Goal: Information Seeking & Learning: Learn about a topic

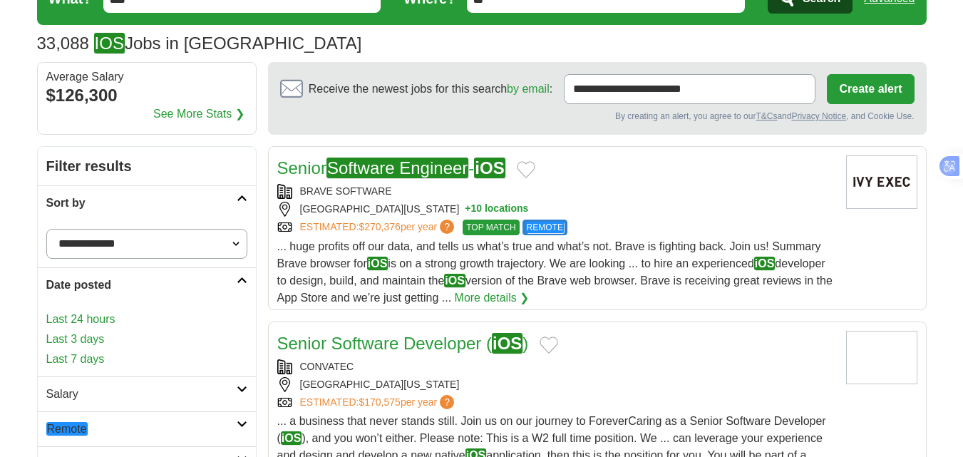
click at [82, 314] on link "Last 24 hours" at bounding box center [146, 319] width 201 height 17
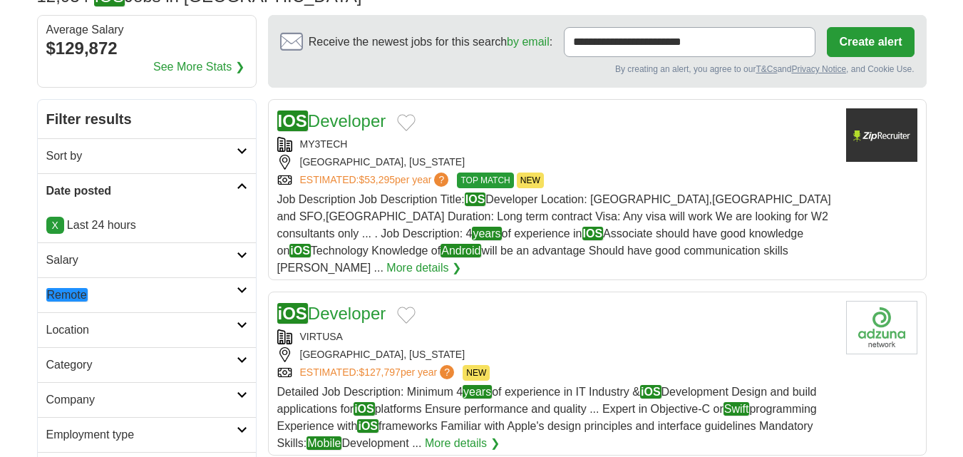
scroll to position [214, 0]
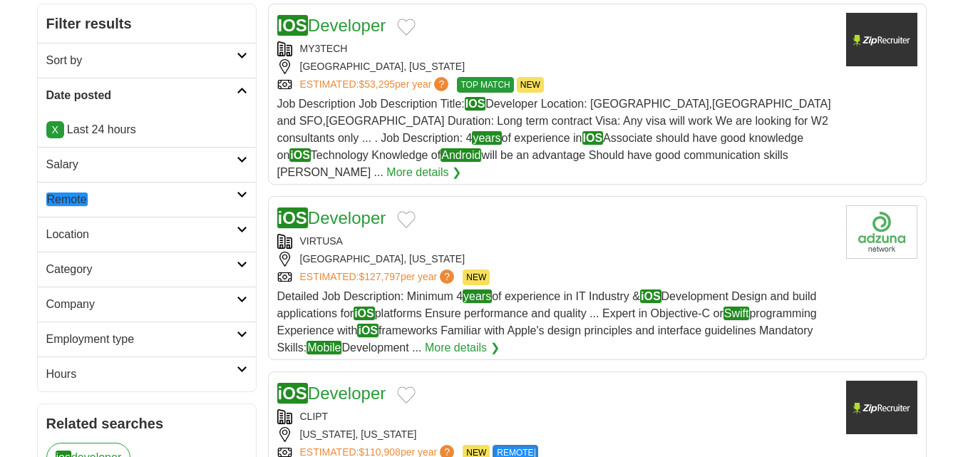
click at [63, 199] on em "Remote" at bounding box center [66, 199] width 41 height 14
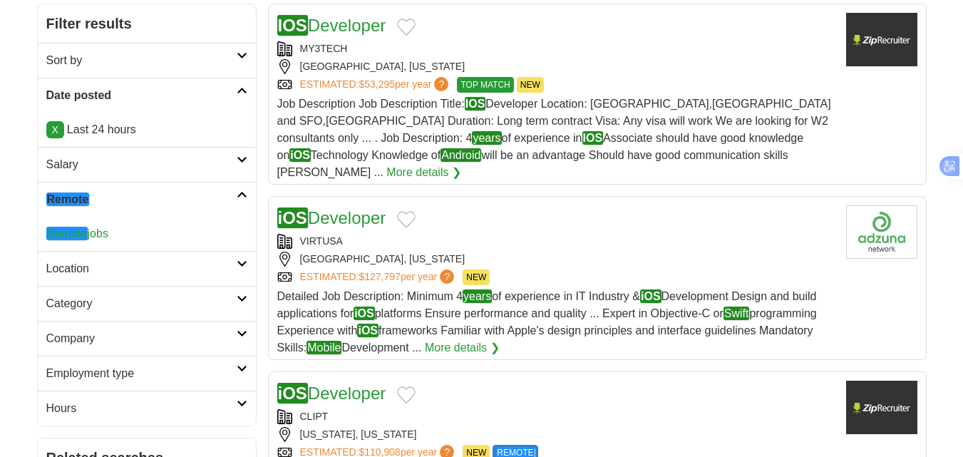
click at [81, 234] on em "Remote" at bounding box center [66, 234] width 41 height 14
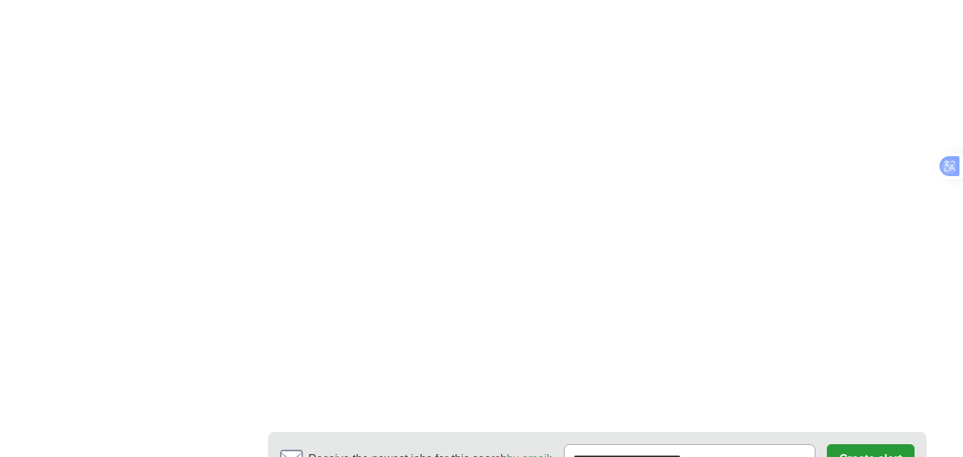
scroll to position [2566, 0]
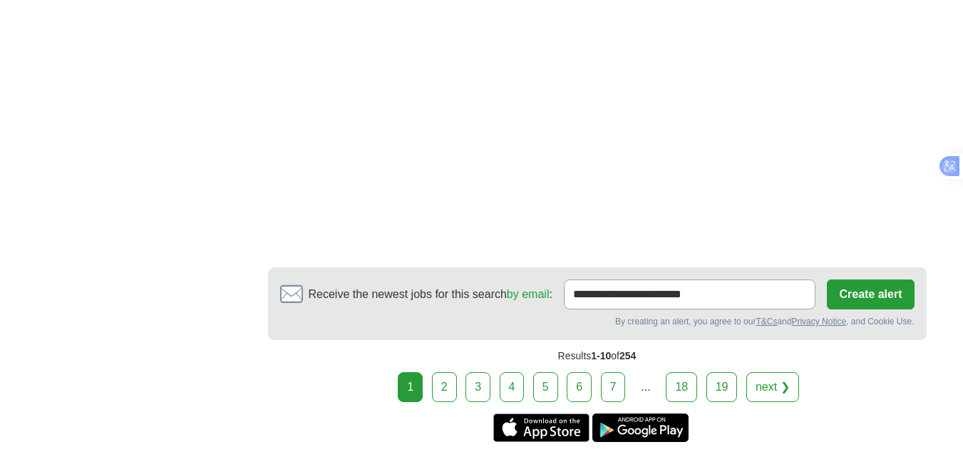
click at [438, 372] on link "2" at bounding box center [444, 387] width 25 height 30
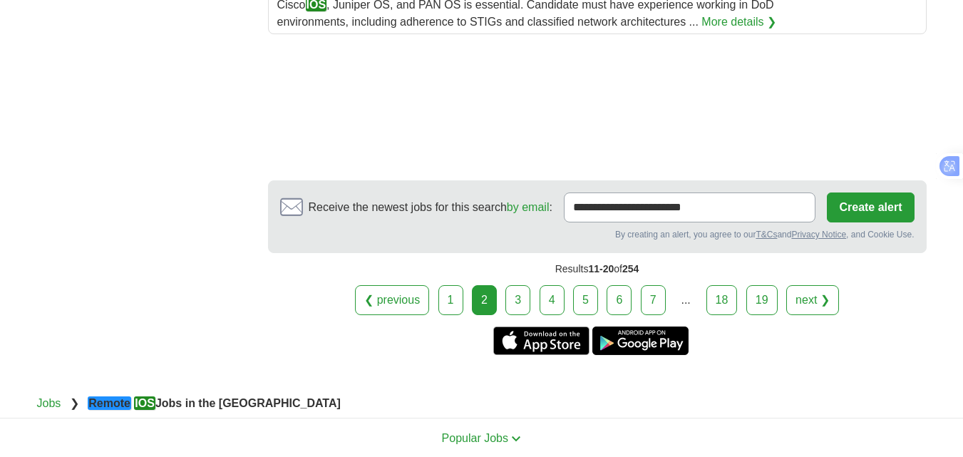
scroll to position [2138, 0]
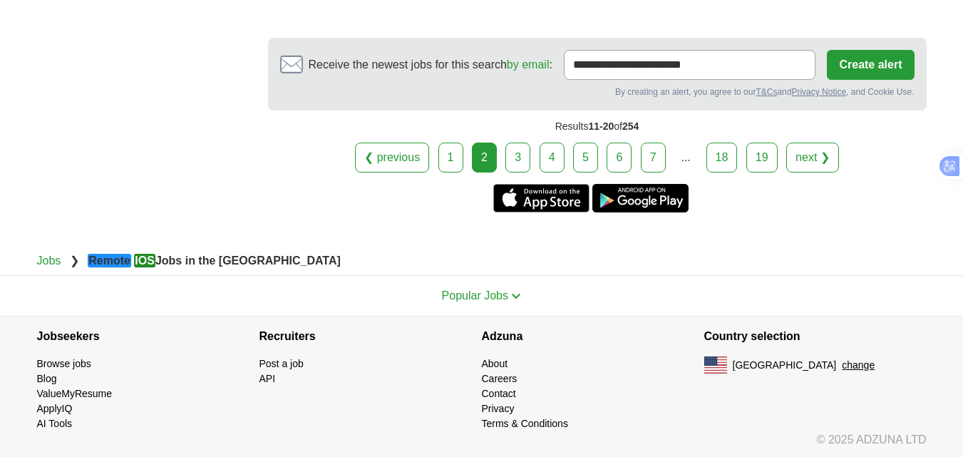
click at [527, 158] on link "3" at bounding box center [517, 158] width 25 height 30
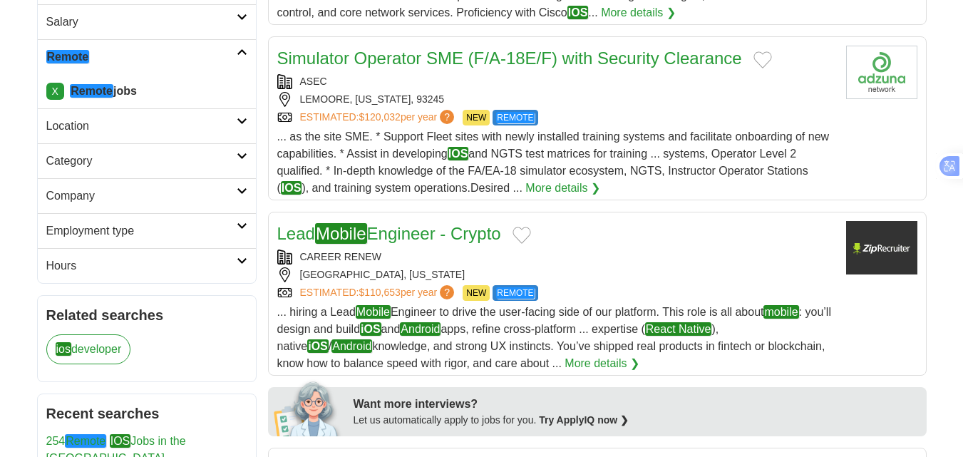
scroll to position [428, 0]
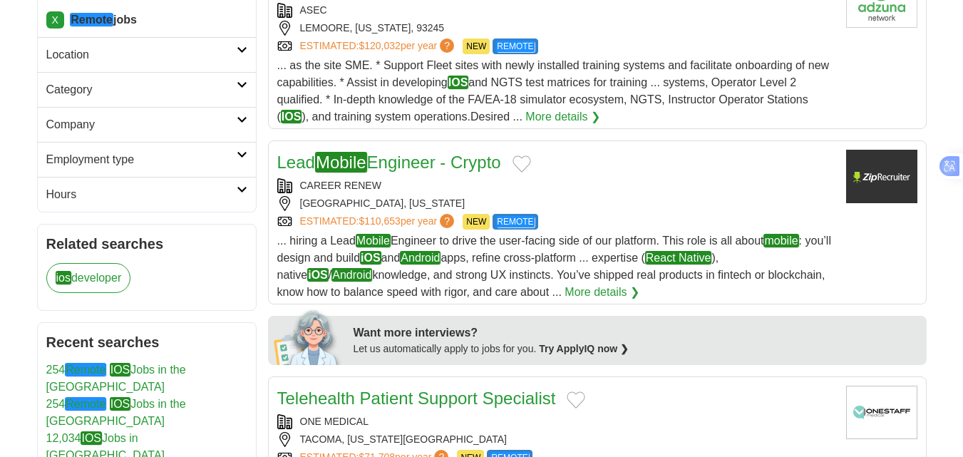
drag, startPoint x: 399, startPoint y: 165, endPoint x: 655, endPoint y: 35, distance: 286.9
click at [655, 35] on div "LEMOORE, CALIFORNIA, 93245" at bounding box center [555, 28] width 557 height 15
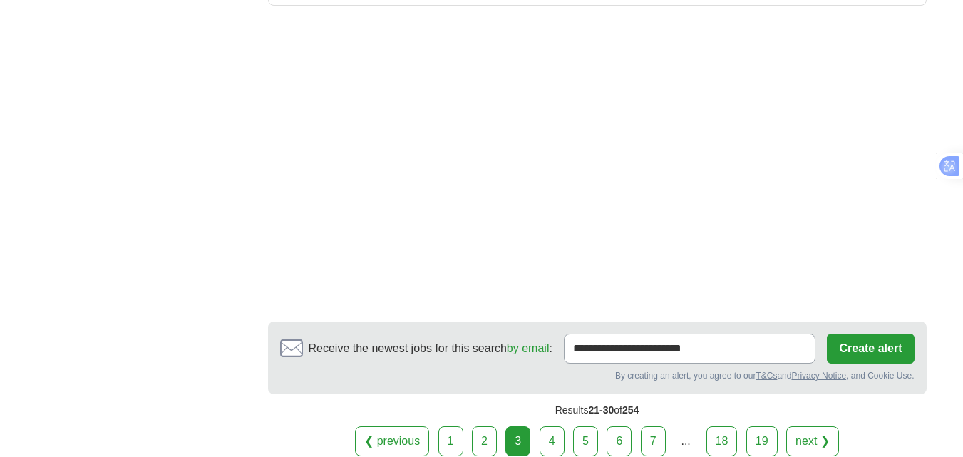
scroll to position [2209, 0]
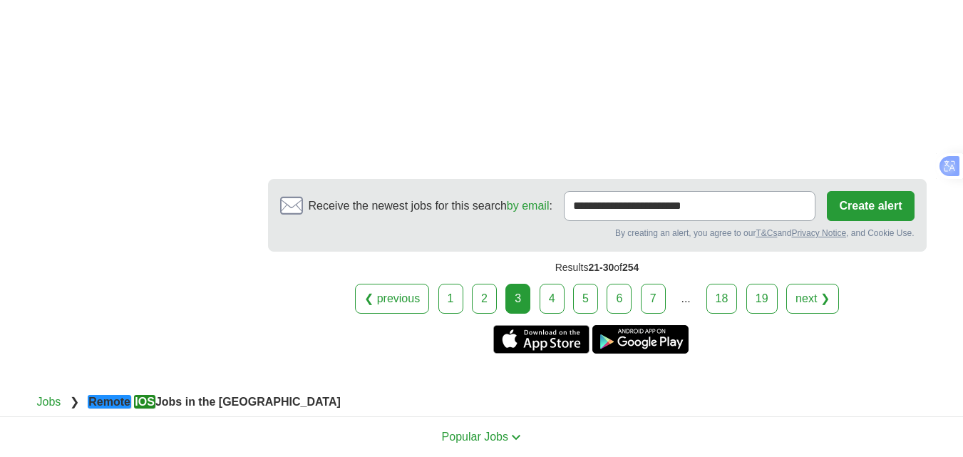
click at [555, 284] on link "4" at bounding box center [552, 299] width 25 height 30
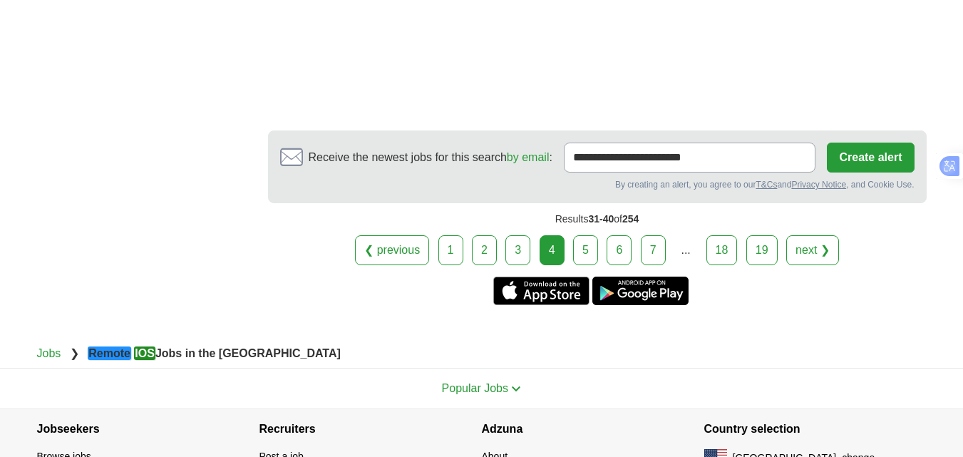
scroll to position [2269, 0]
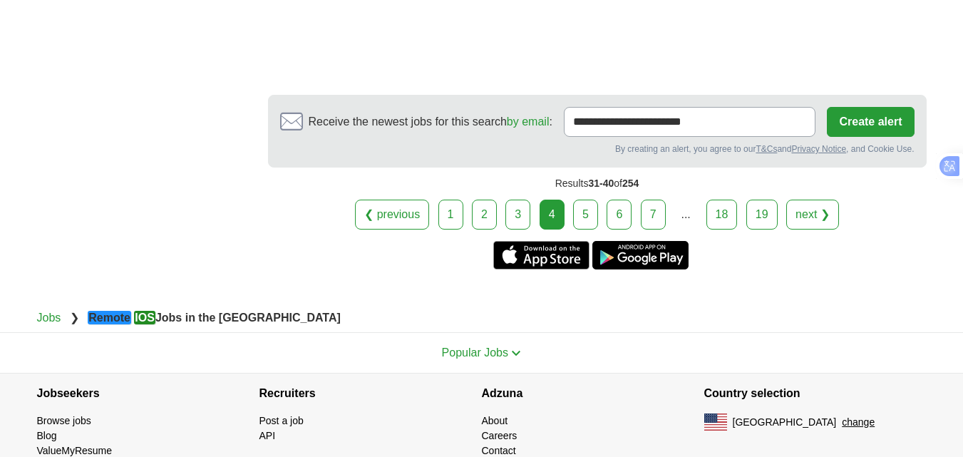
click at [573, 200] on link "5" at bounding box center [585, 215] width 25 height 30
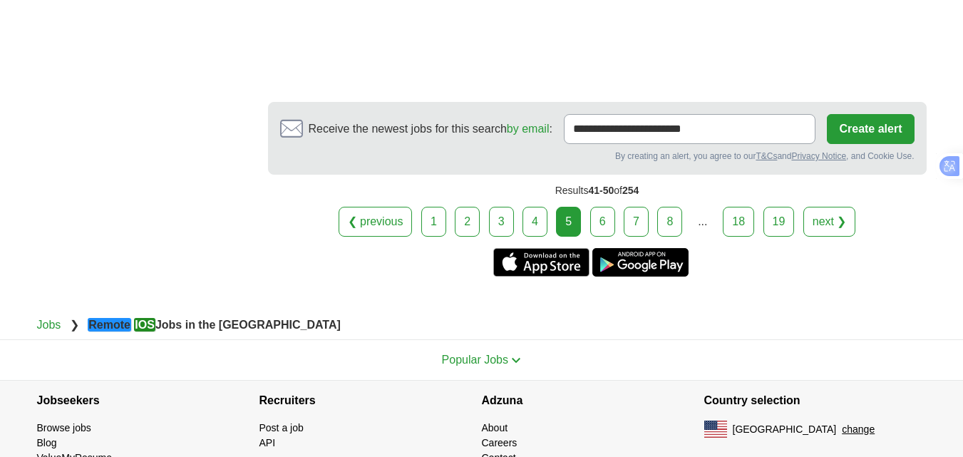
scroll to position [2235, 0]
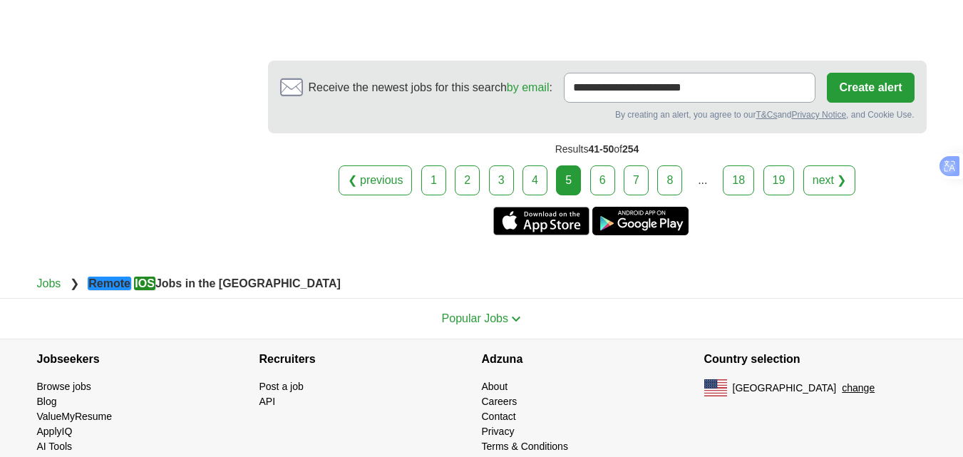
click at [607, 165] on link "6" at bounding box center [602, 180] width 25 height 30
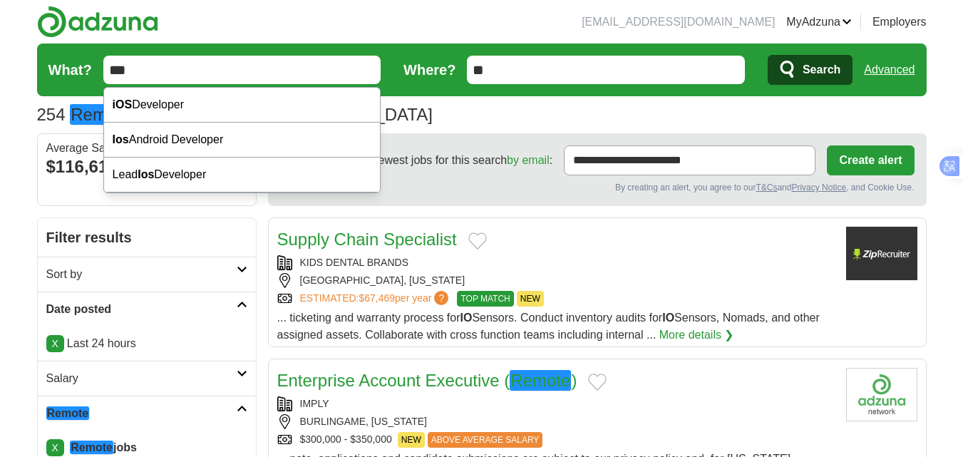
click at [194, 66] on input "***" at bounding box center [242, 70] width 278 height 29
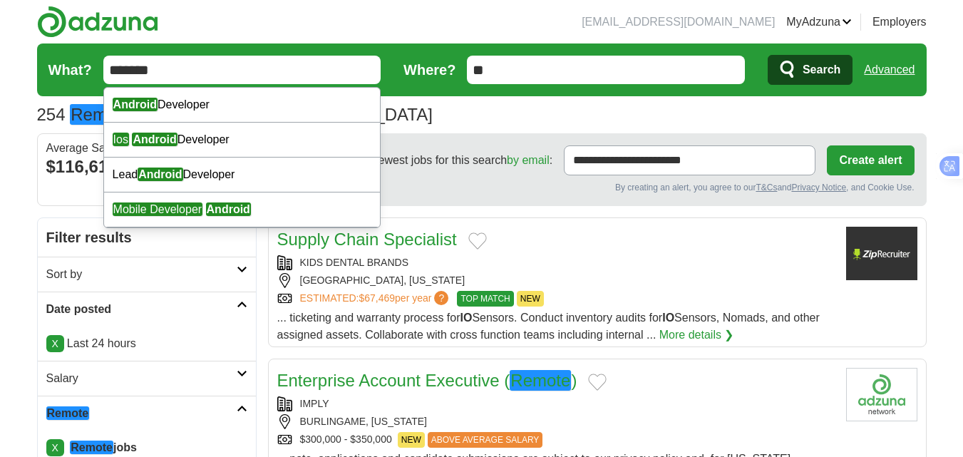
type input "*******"
click at [586, 73] on input "**" at bounding box center [606, 70] width 278 height 29
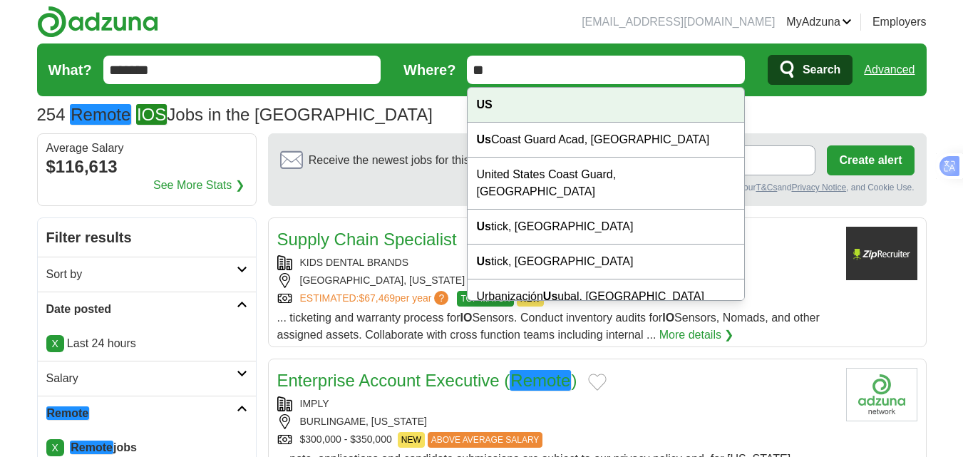
click at [518, 115] on div "US" at bounding box center [606, 105] width 277 height 35
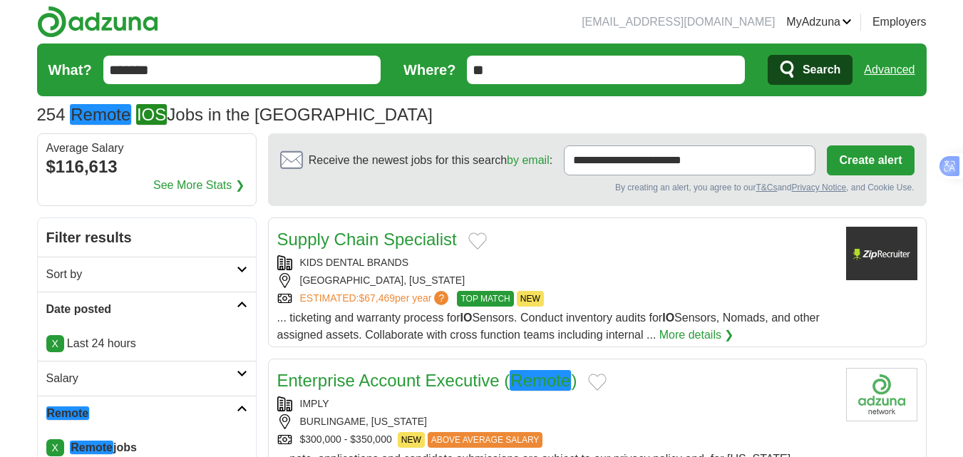
click at [789, 70] on icon "submit" at bounding box center [788, 70] width 17 height 20
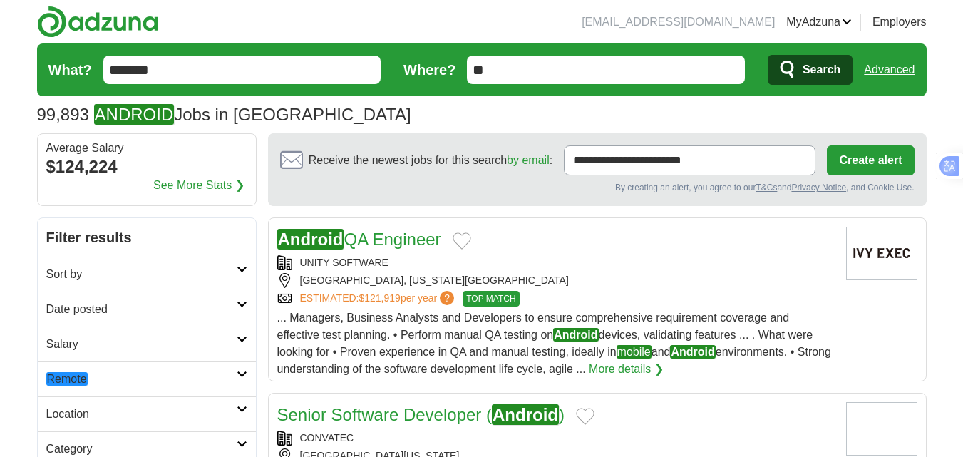
click at [86, 301] on h2 "Date posted" at bounding box center [141, 309] width 190 height 17
click at [85, 345] on link "Last 24 hours" at bounding box center [146, 343] width 201 height 17
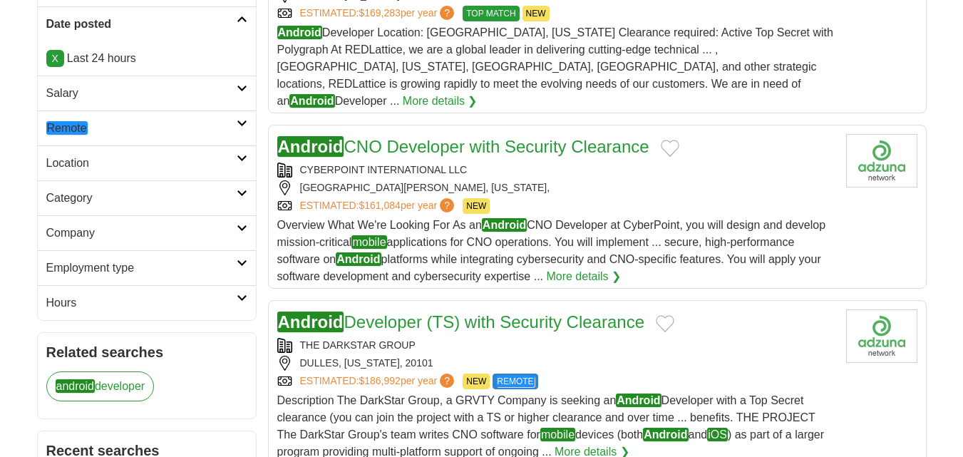
click at [83, 132] on em "Remote" at bounding box center [66, 128] width 41 height 14
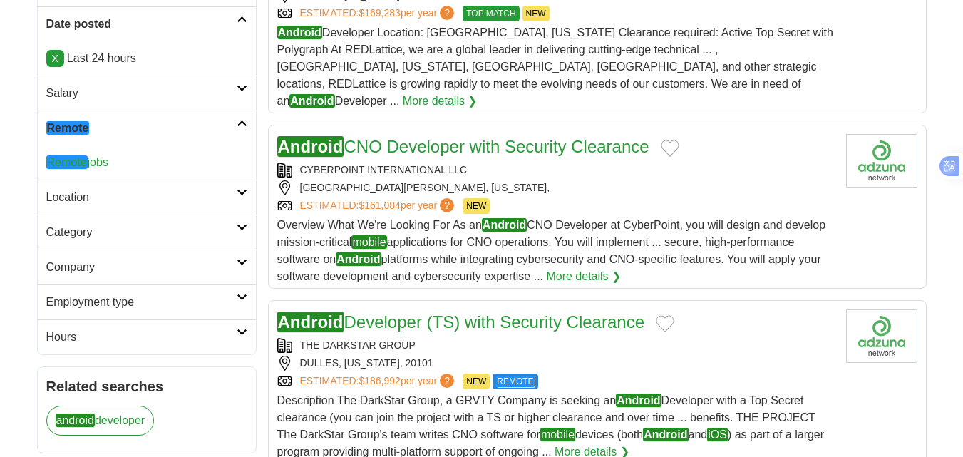
click at [82, 160] on em "Remote" at bounding box center [66, 162] width 41 height 14
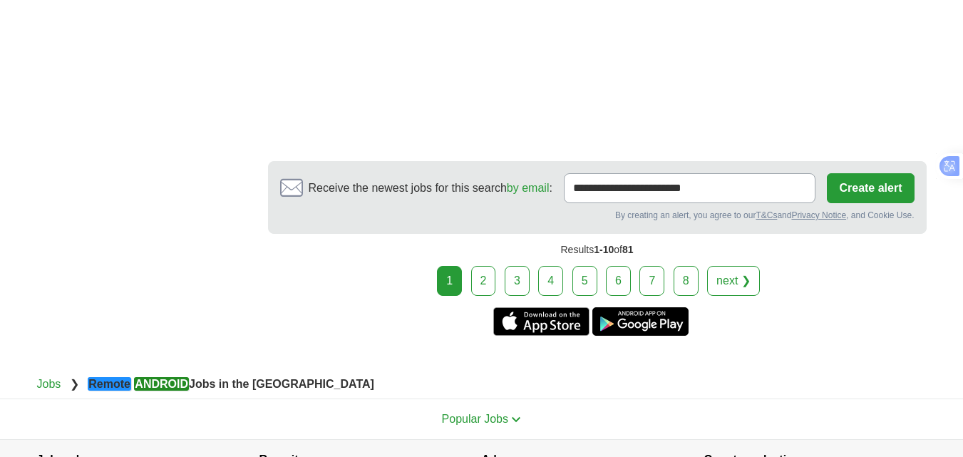
scroll to position [2637, 0]
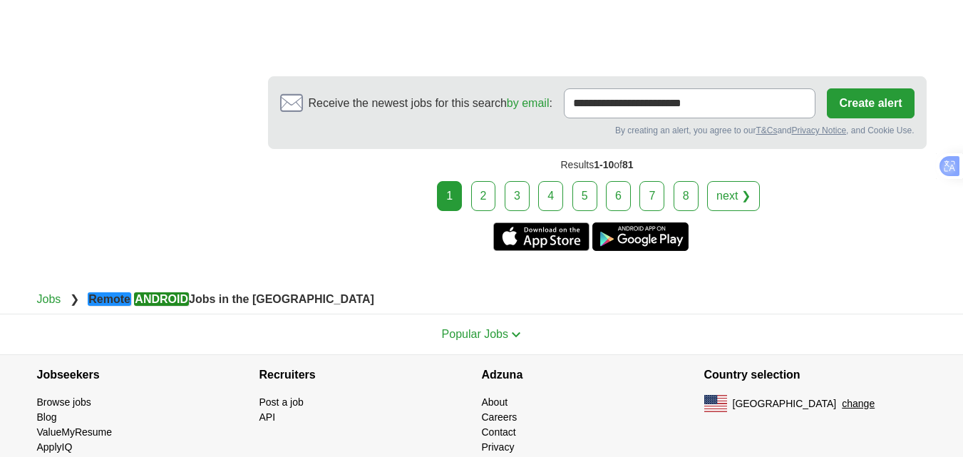
click at [487, 202] on link "2" at bounding box center [483, 196] width 25 height 30
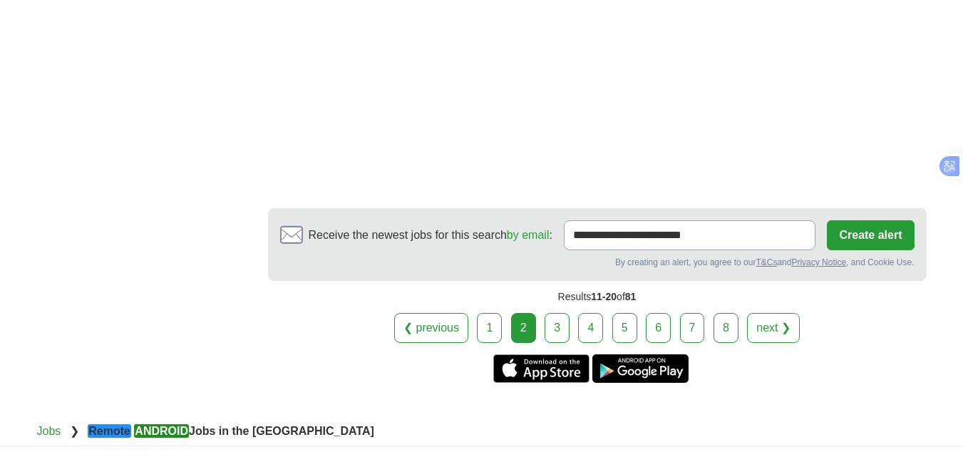
scroll to position [2281, 0]
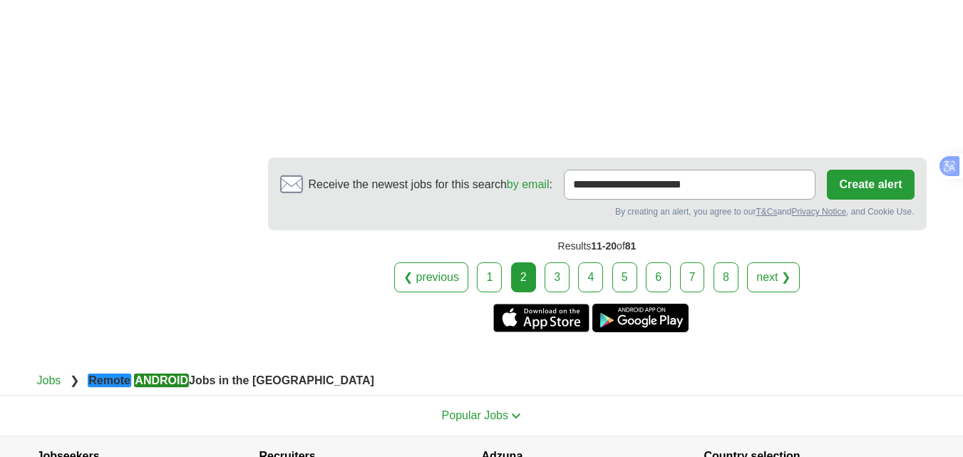
click at [549, 262] on link "3" at bounding box center [556, 277] width 25 height 30
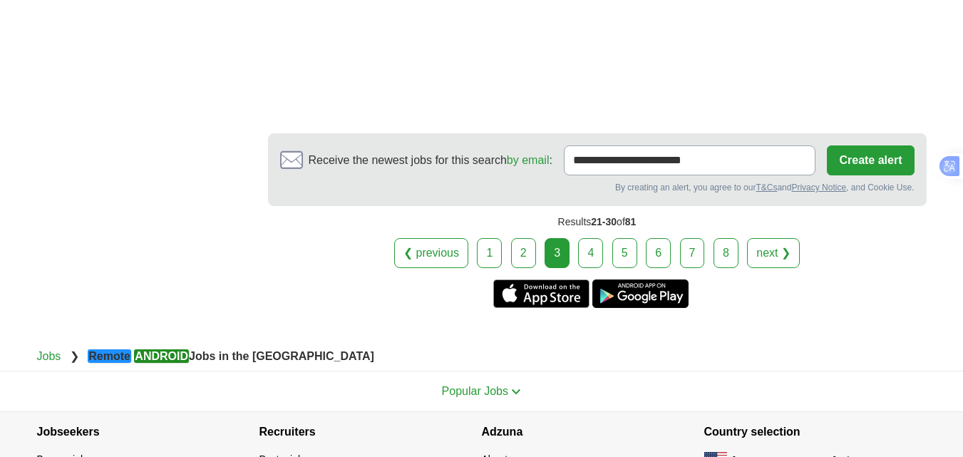
scroll to position [2209, 0]
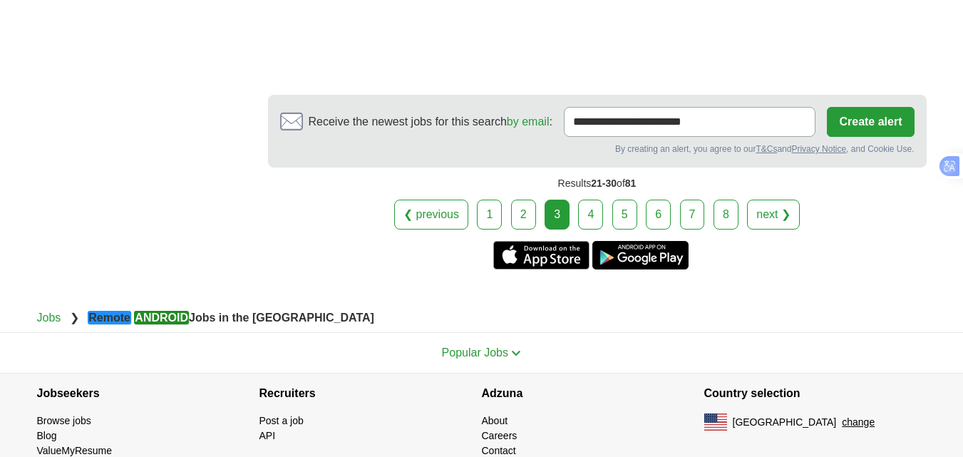
click at [590, 200] on link "4" at bounding box center [590, 215] width 25 height 30
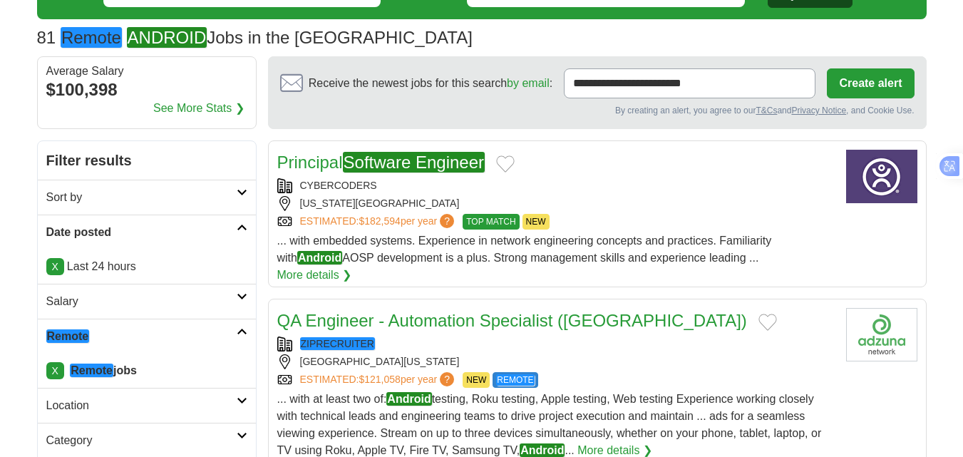
scroll to position [71, 0]
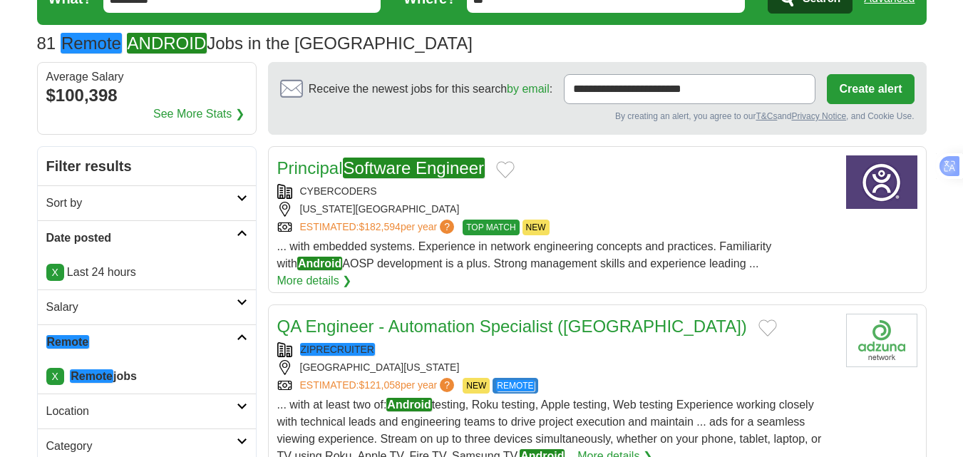
click at [242, 197] on icon at bounding box center [242, 198] width 11 height 7
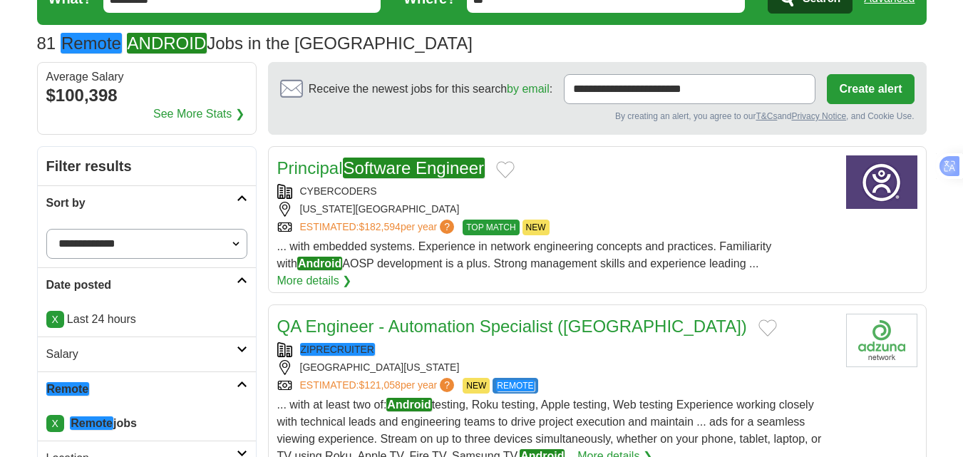
click at [118, 237] on select "**********" at bounding box center [146, 244] width 201 height 30
select select "**********"
click at [46, 229] on select "**********" at bounding box center [146, 244] width 201 height 30
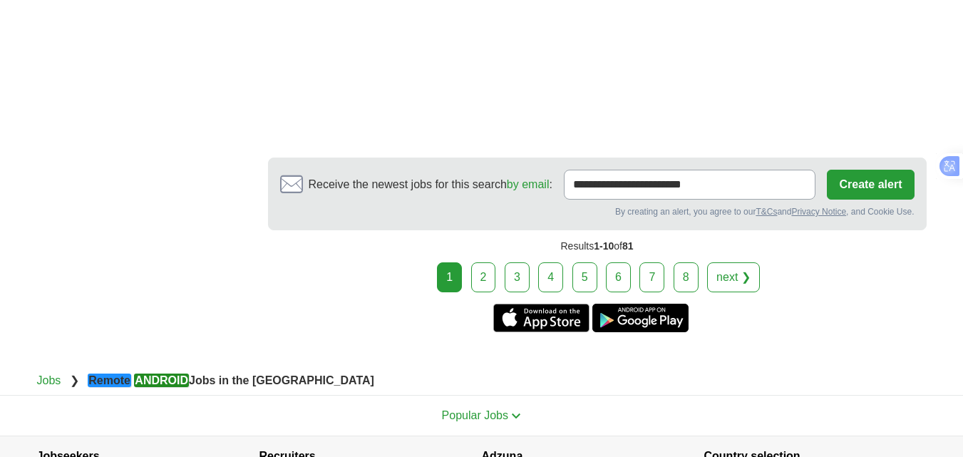
scroll to position [2423, 0]
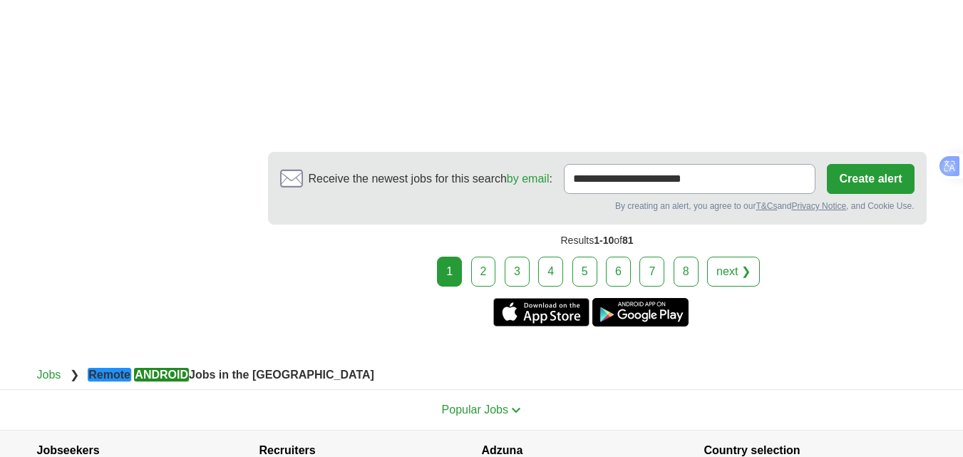
click at [483, 257] on link "2" at bounding box center [483, 272] width 25 height 30
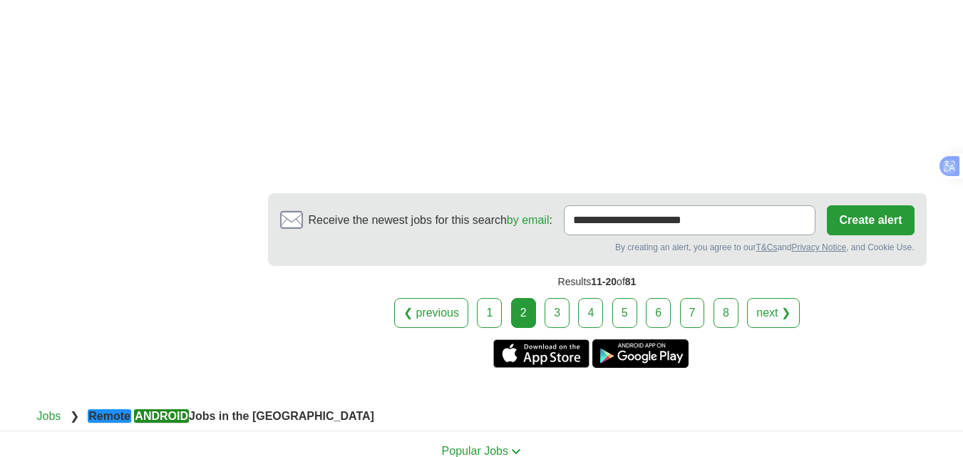
scroll to position [1996, 0]
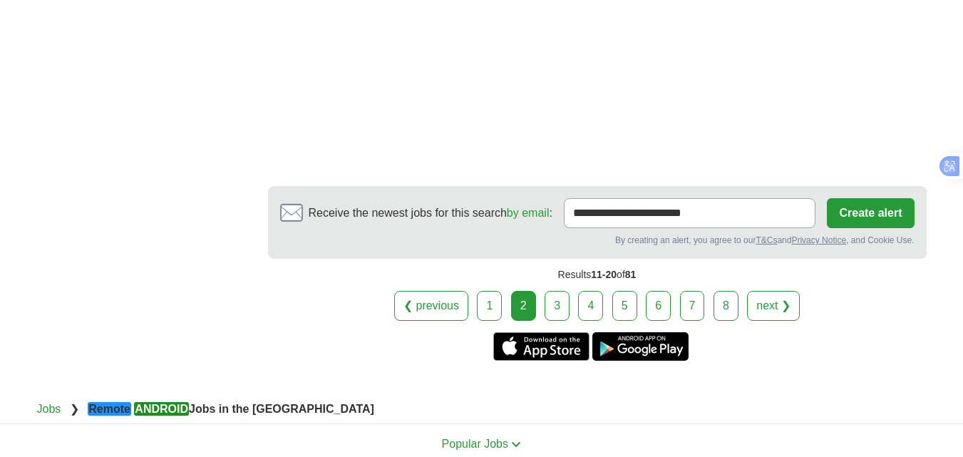
click at [557, 291] on link "3" at bounding box center [556, 306] width 25 height 30
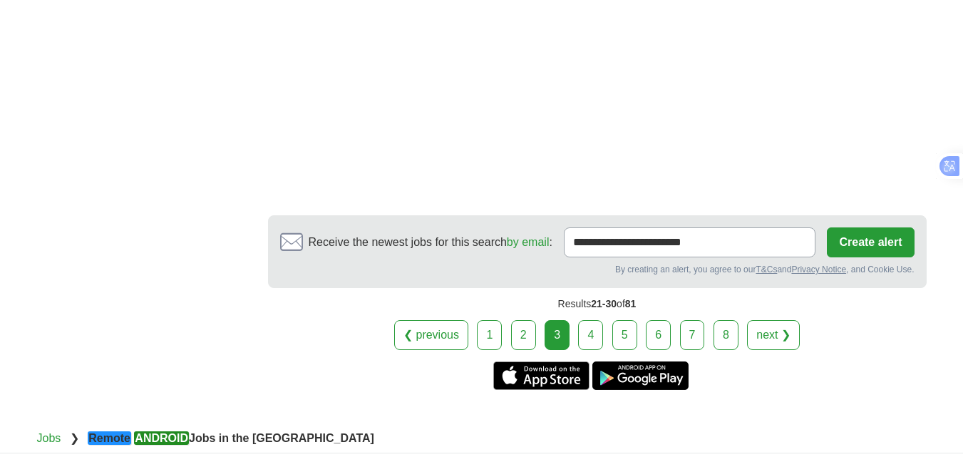
scroll to position [1996, 0]
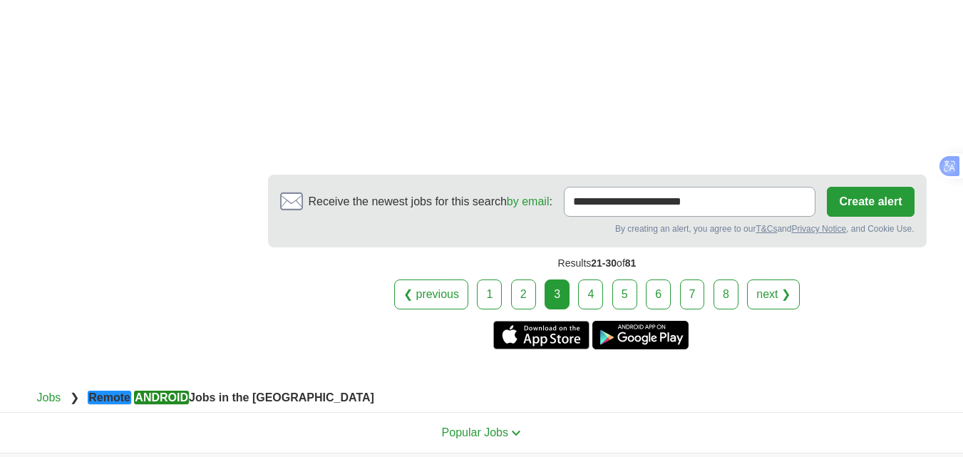
click at [593, 279] on link "4" at bounding box center [590, 294] width 25 height 30
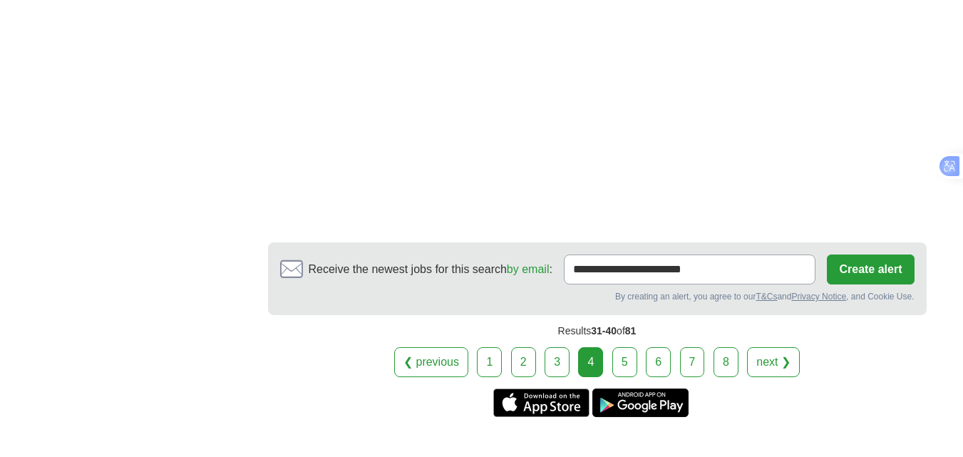
scroll to position [2067, 0]
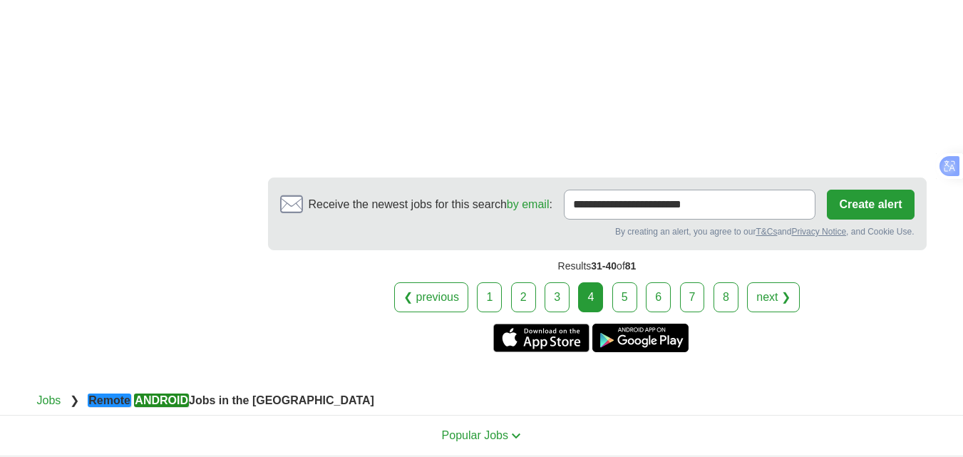
click at [616, 282] on link "5" at bounding box center [624, 297] width 25 height 30
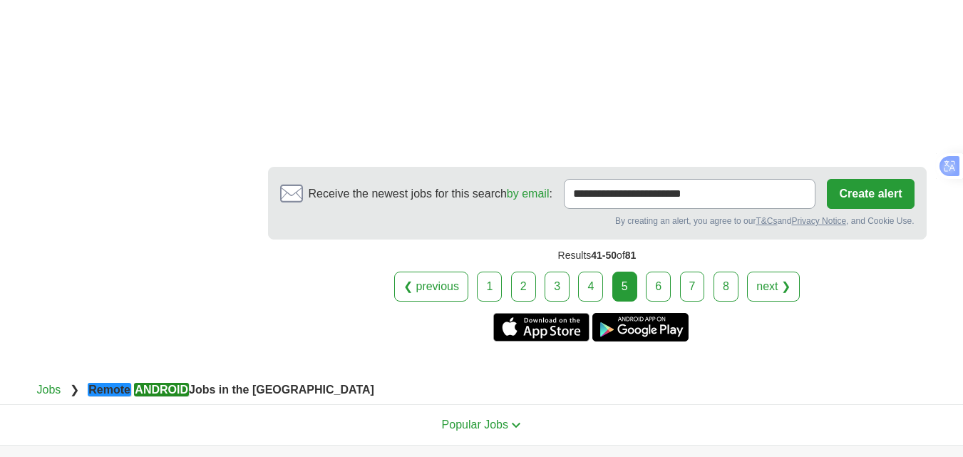
scroll to position [2138, 0]
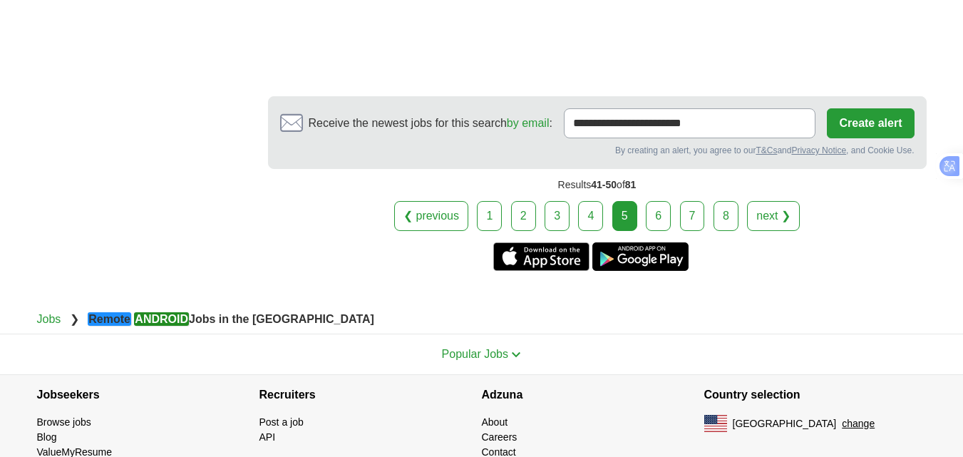
click at [649, 201] on link "6" at bounding box center [658, 216] width 25 height 30
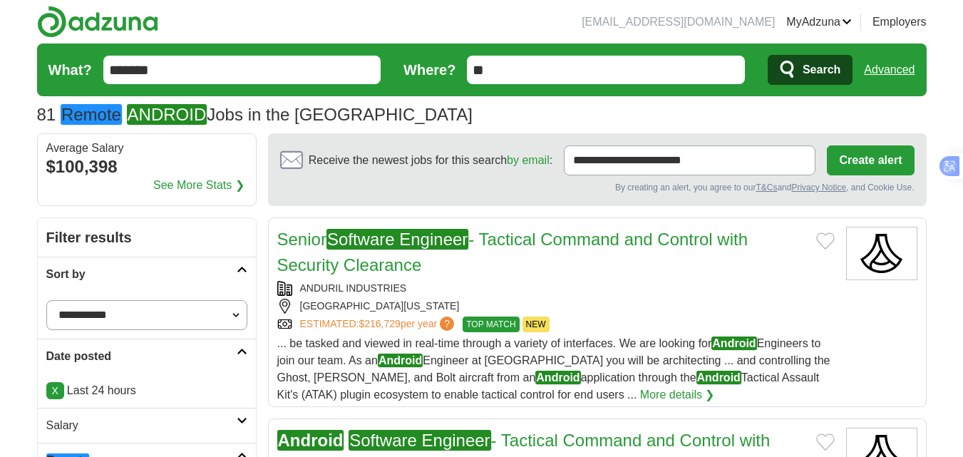
click at [212, 76] on input "*******" at bounding box center [242, 70] width 278 height 29
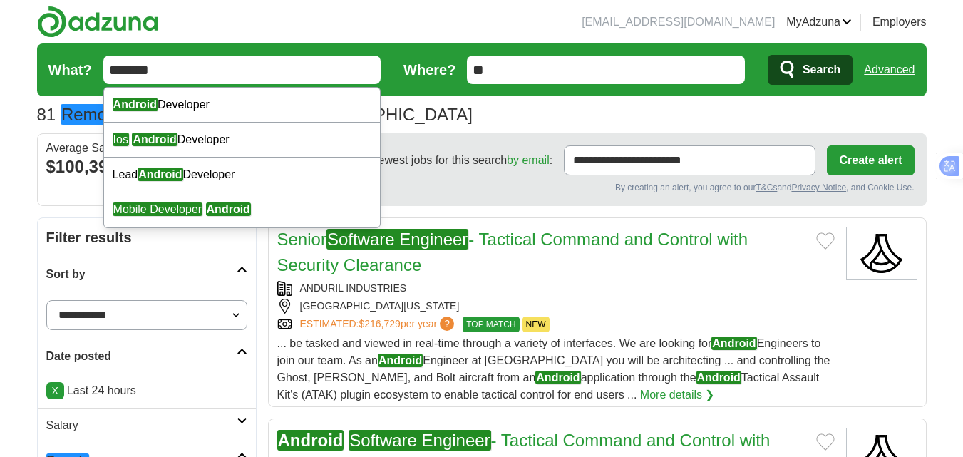
click at [212, 76] on input "*******" at bounding box center [242, 70] width 278 height 29
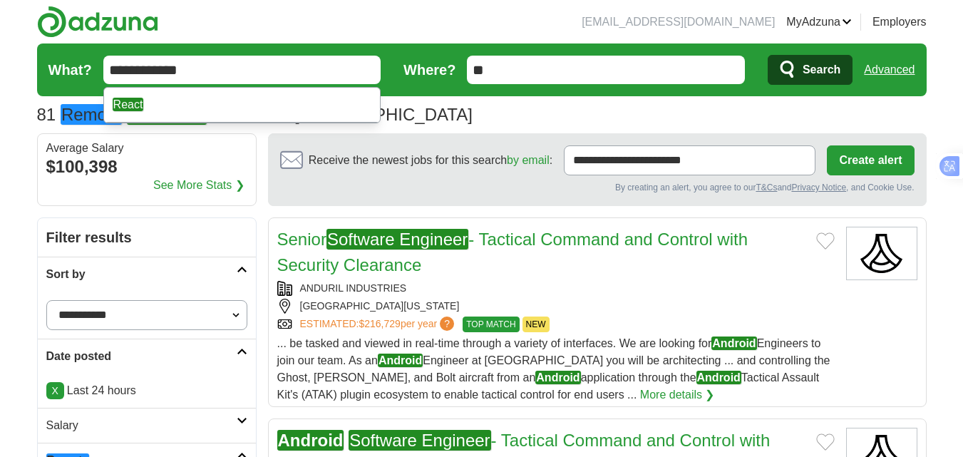
type input "**********"
click at [768, 55] on button "Search" at bounding box center [810, 70] width 85 height 30
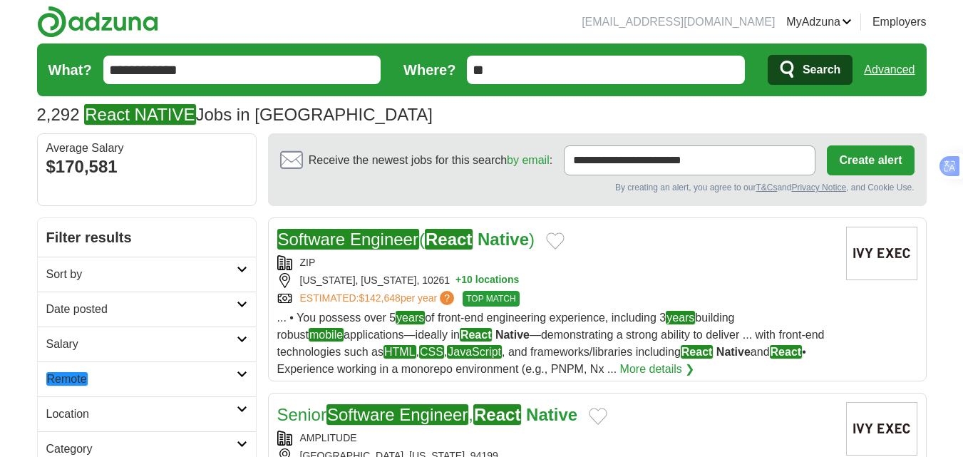
scroll to position [71, 0]
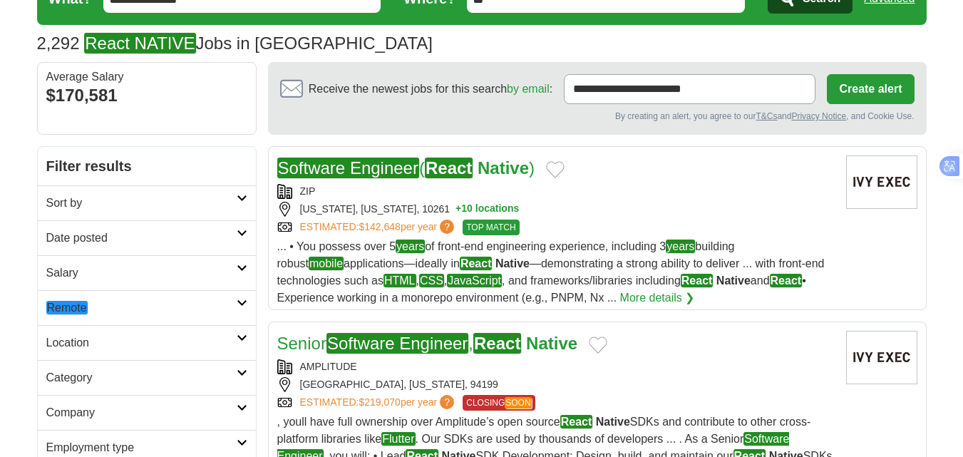
click at [105, 232] on h2 "Date posted" at bounding box center [141, 237] width 190 height 17
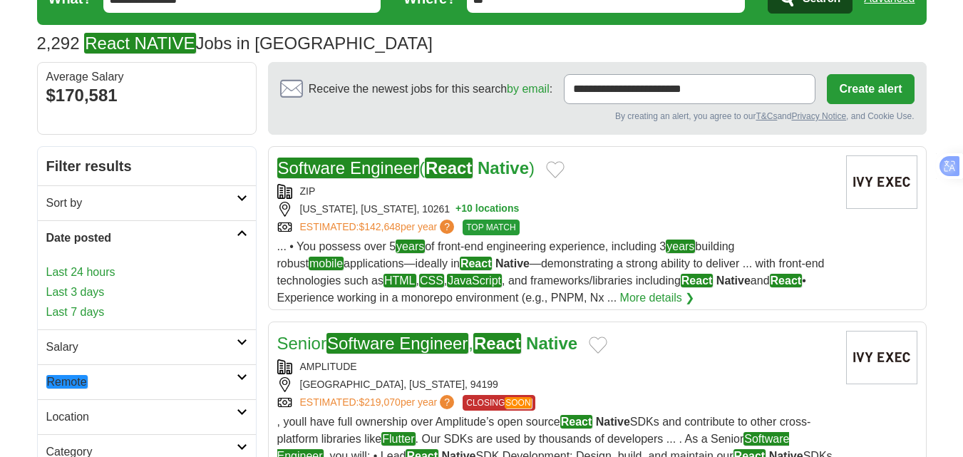
click at [86, 276] on link "Last 24 hours" at bounding box center [146, 272] width 201 height 17
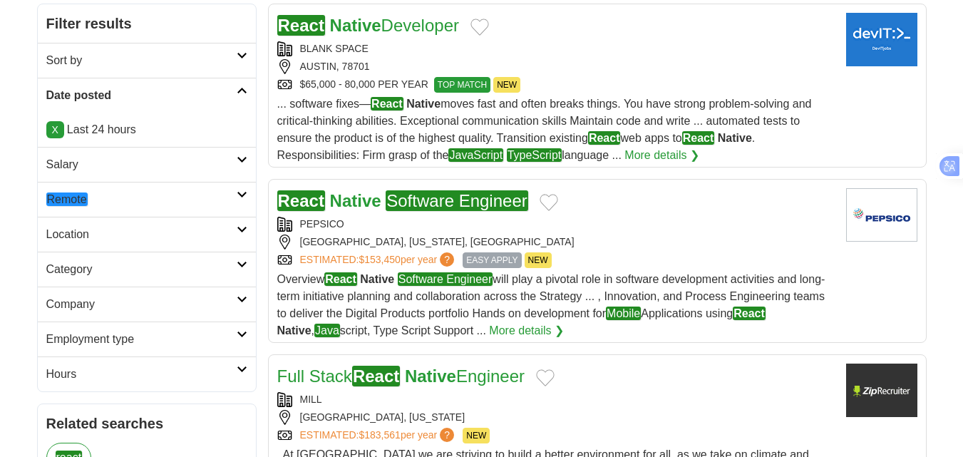
click at [72, 208] on link "Remote" at bounding box center [147, 199] width 218 height 35
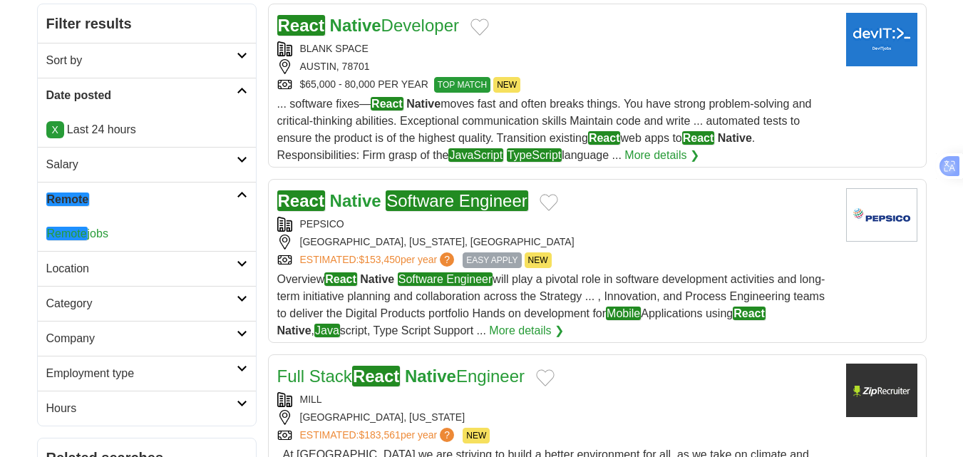
click at [77, 233] on em "Remote" at bounding box center [66, 234] width 41 height 14
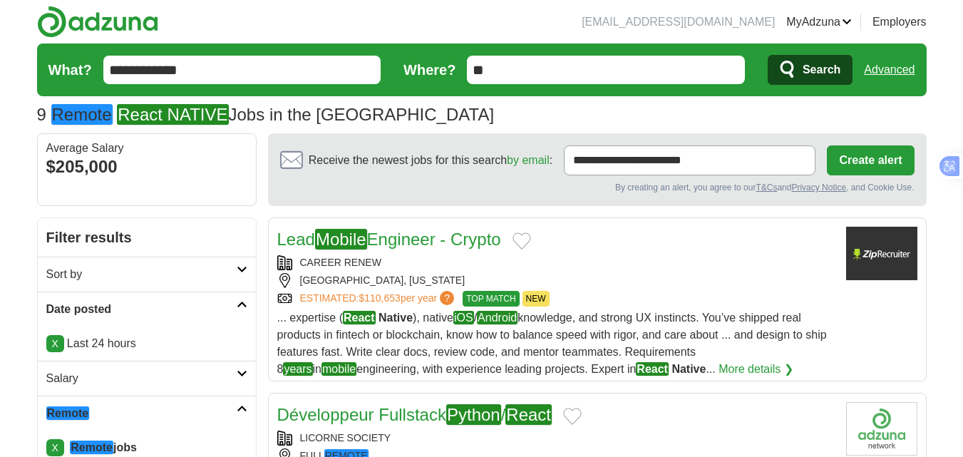
click at [214, 68] on input "**********" at bounding box center [242, 70] width 278 height 29
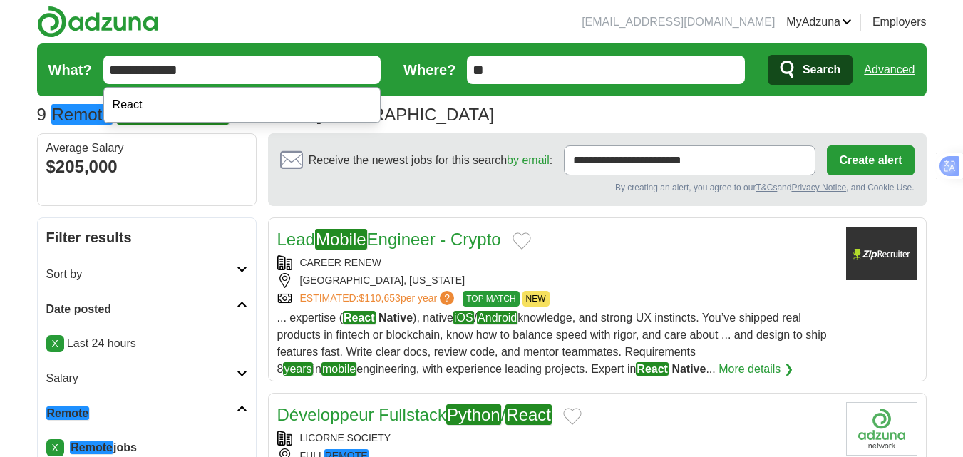
click at [214, 68] on input "**********" at bounding box center [242, 70] width 278 height 29
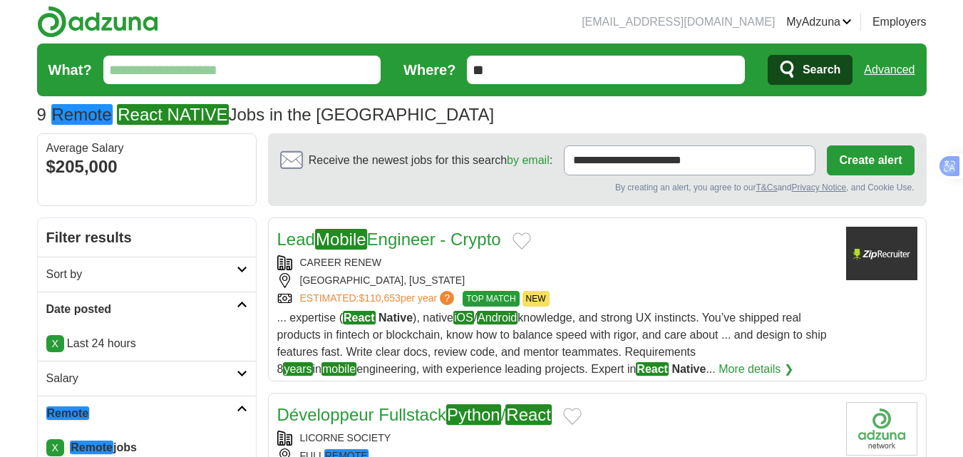
click at [214, 68] on input "What?" at bounding box center [242, 70] width 278 height 29
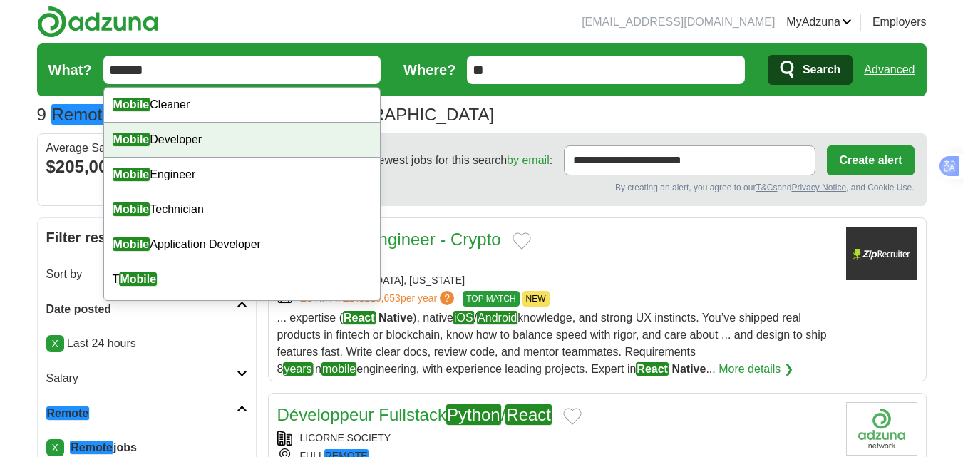
click at [189, 144] on div "Mobile Developer" at bounding box center [242, 140] width 277 height 35
type input "**********"
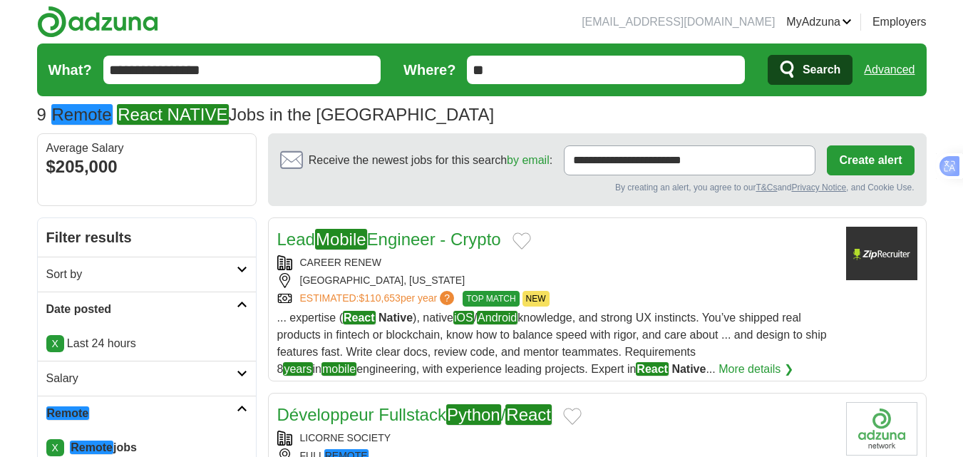
click at [821, 68] on span "Search" at bounding box center [821, 70] width 38 height 29
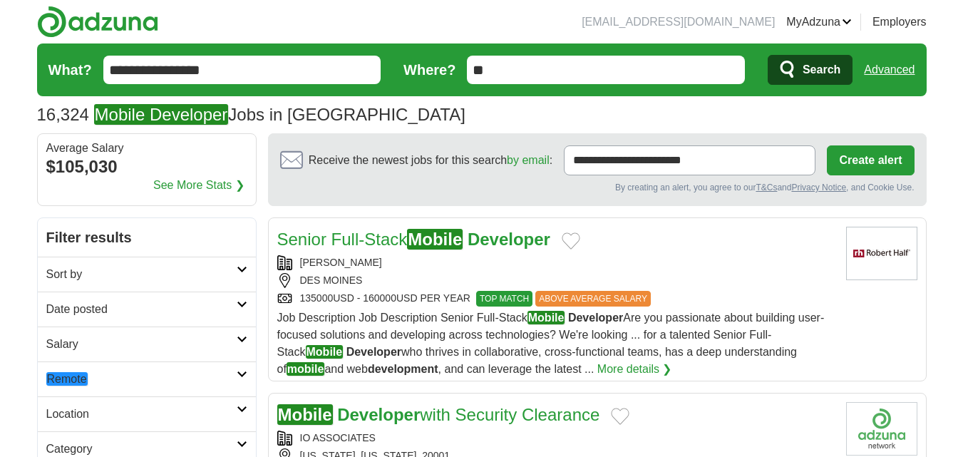
click at [83, 306] on h2 "Date posted" at bounding box center [141, 309] width 190 height 17
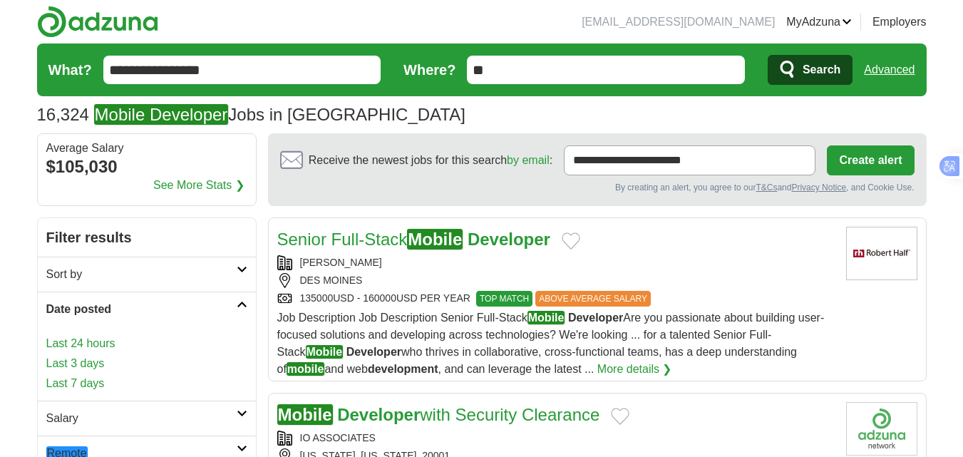
click at [80, 341] on link "Last 24 hours" at bounding box center [146, 343] width 201 height 17
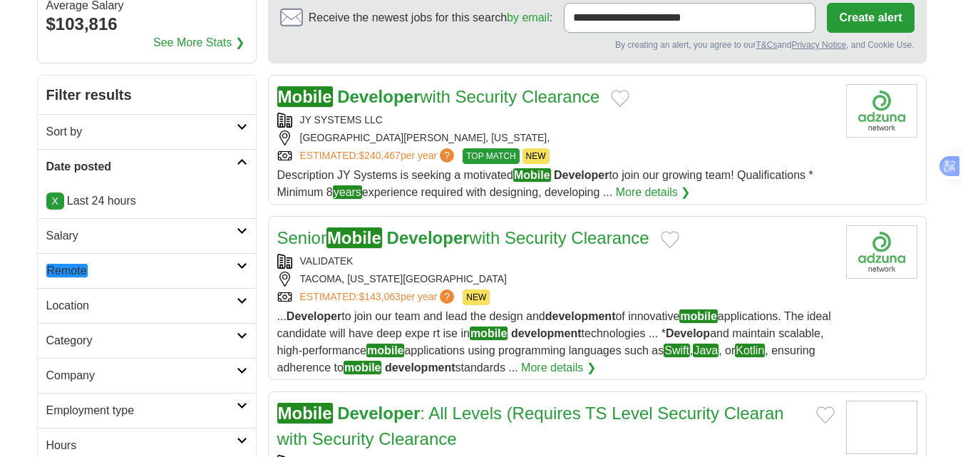
click at [75, 279] on h2 "Remote" at bounding box center [141, 270] width 190 height 17
click at [75, 304] on em "Remote" at bounding box center [66, 305] width 41 height 14
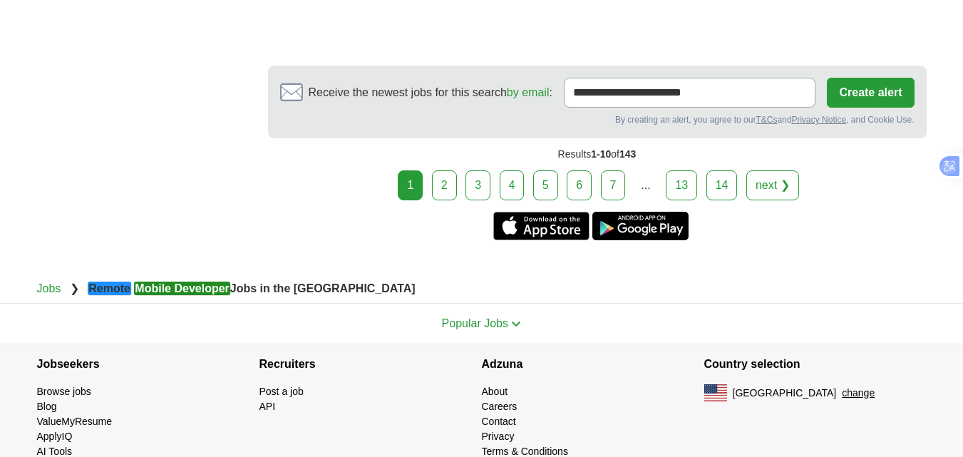
scroll to position [2474, 0]
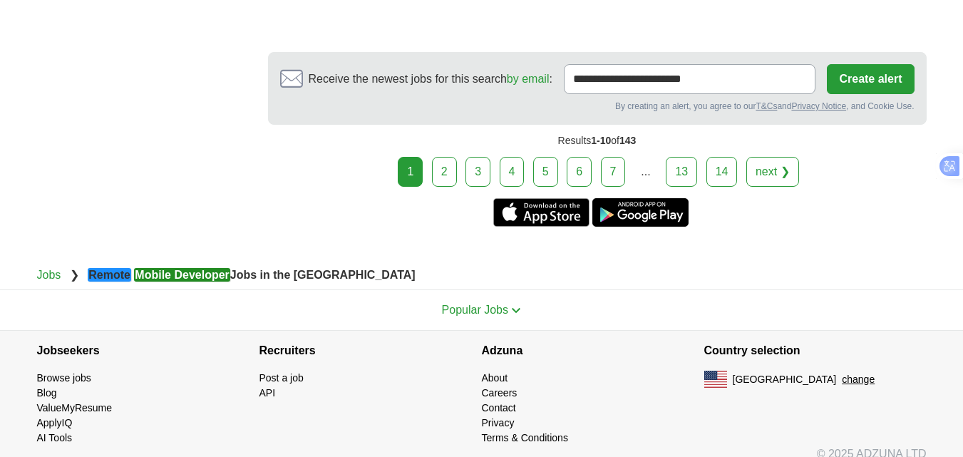
click at [433, 157] on link "2" at bounding box center [444, 172] width 25 height 30
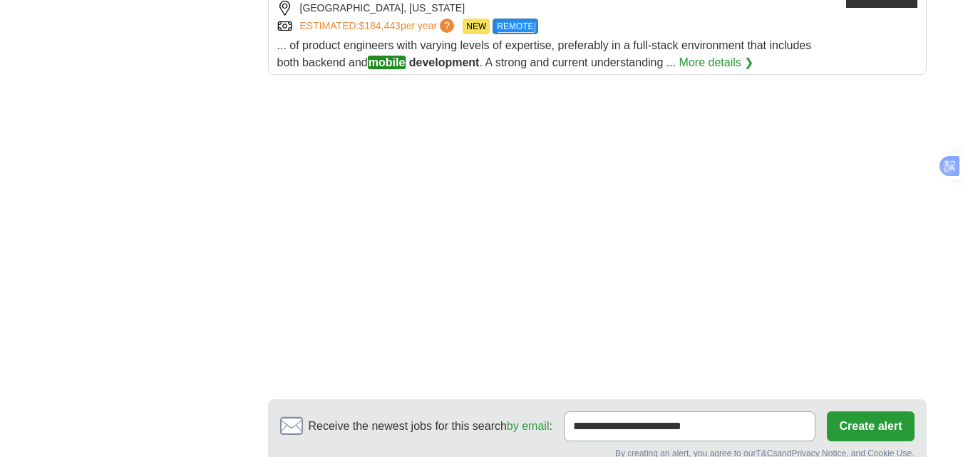
scroll to position [2067, 0]
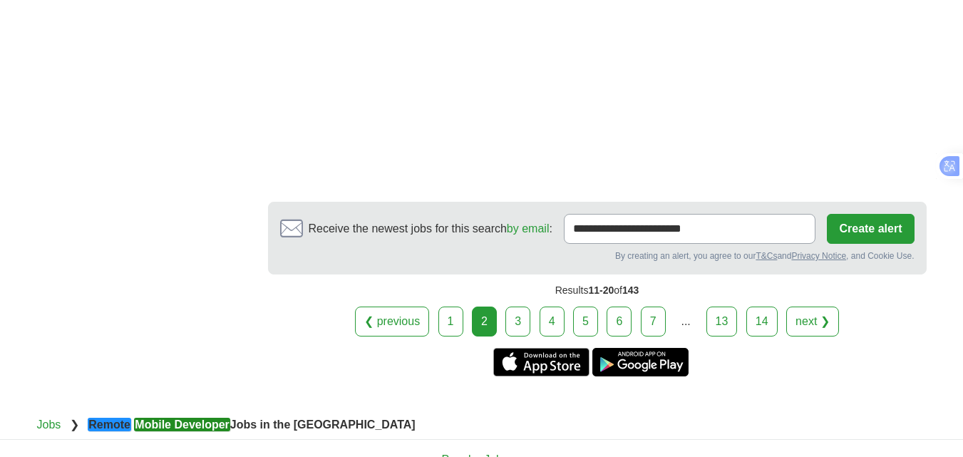
click at [519, 306] on link "3" at bounding box center [517, 321] width 25 height 30
